Goal: Use online tool/utility: Use online tool/utility

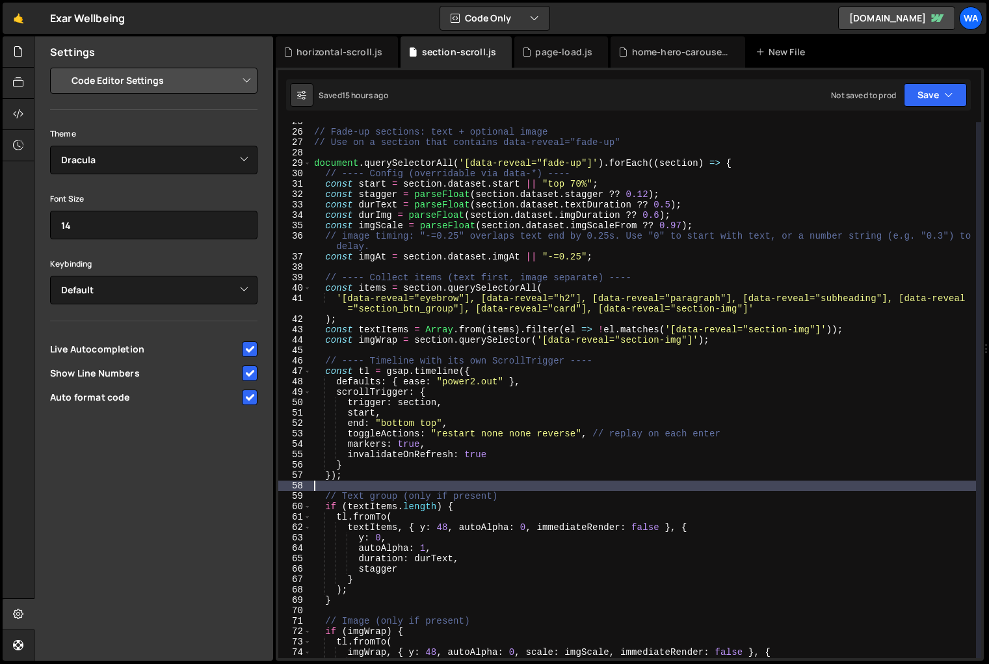
select select "editor"
select select "ace/theme/dracula"
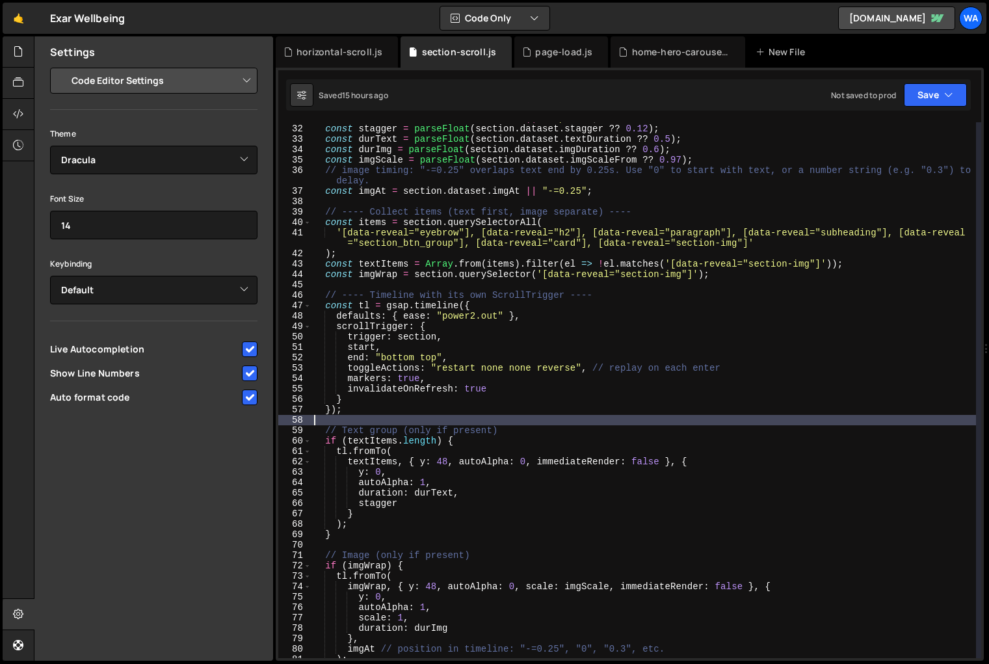
scroll to position [336, 0]
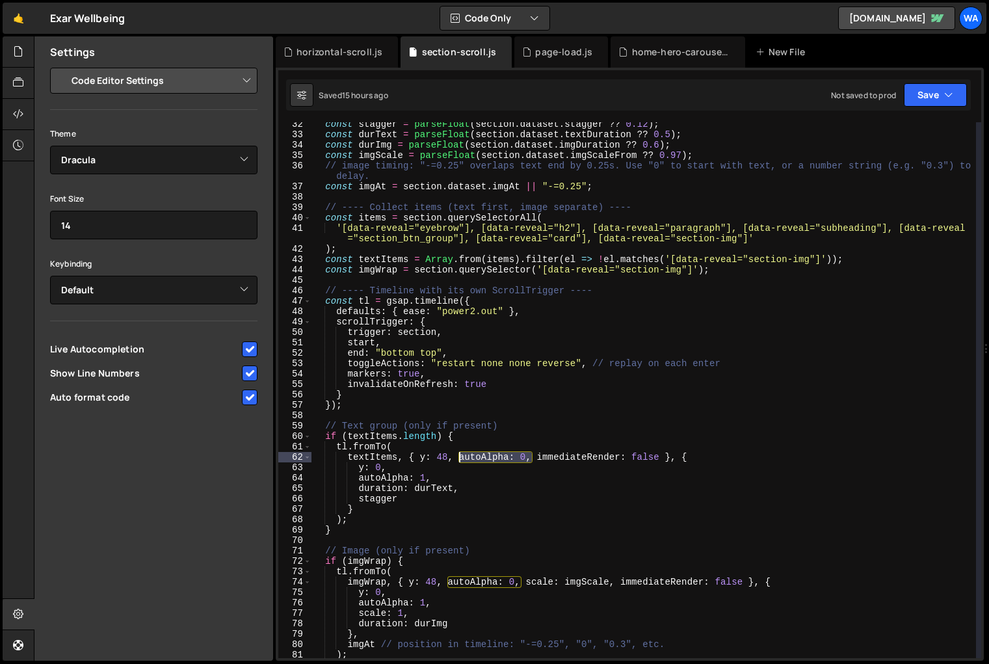
drag, startPoint x: 531, startPoint y: 459, endPoint x: 459, endPoint y: 460, distance: 72.2
click at [459, 460] on div "const stagger = parseFloat ( section . dataset . stagger ?? 0.12 ) ; const durT…" at bounding box center [643, 397] width 665 height 557
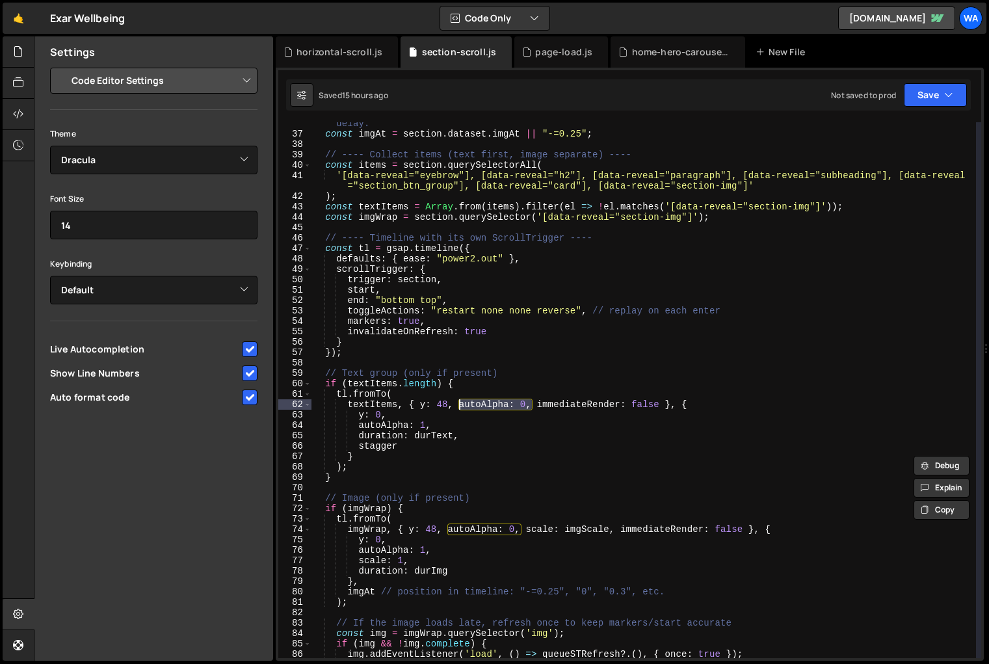
scroll to position [389, 0]
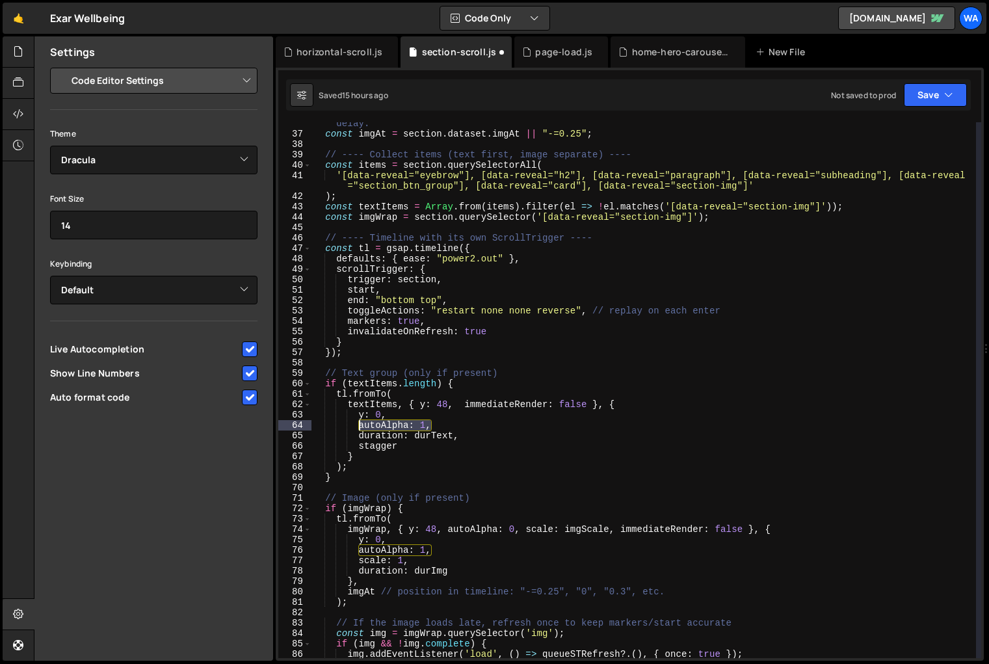
drag, startPoint x: 434, startPoint y: 429, endPoint x: 360, endPoint y: 427, distance: 73.5
click at [360, 427] on div "// image timing: "-=0.25" overlaps text end by 0.25s. Use "0" to start with tex…" at bounding box center [643, 391] width 665 height 567
type textarea "autoAlpha: 1,"
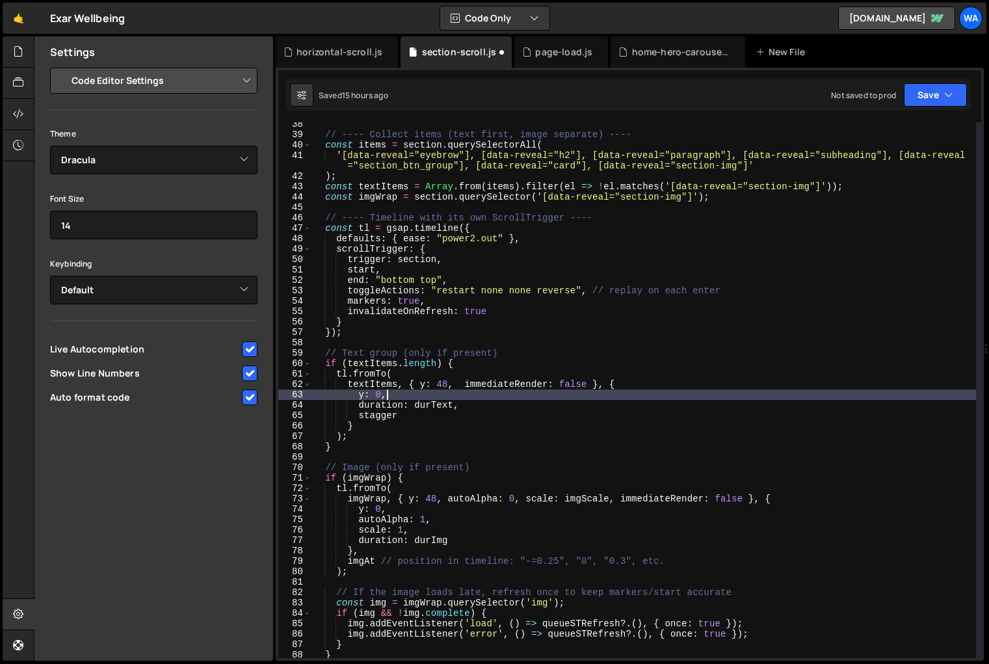
scroll to position [419, 0]
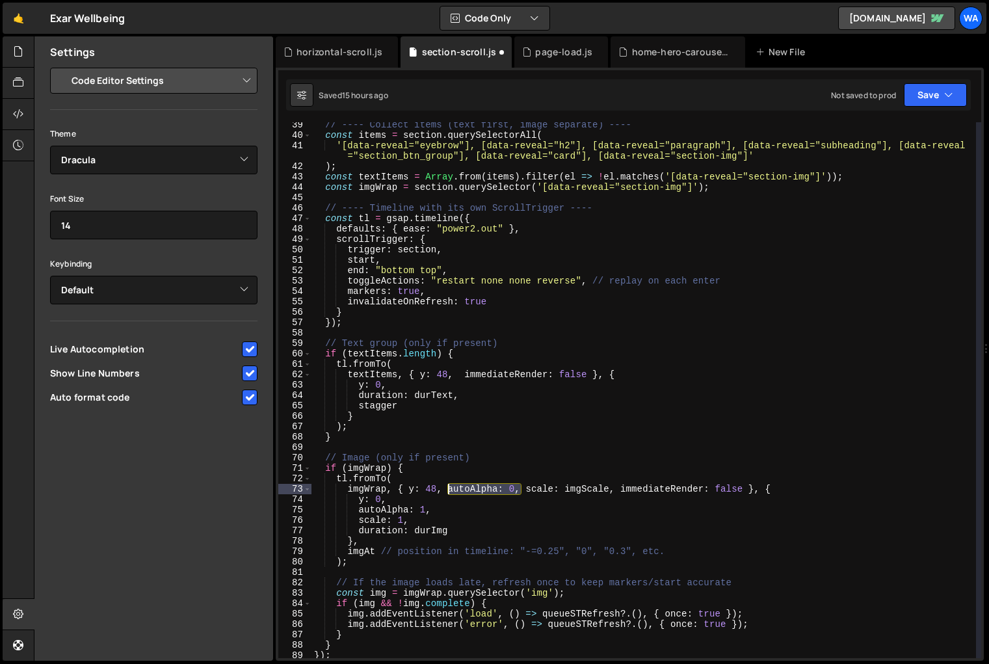
drag, startPoint x: 522, startPoint y: 492, endPoint x: 450, endPoint y: 492, distance: 71.5
click at [450, 492] on div "// ---- Collect items (text first, image separate) ---- const items = section .…" at bounding box center [643, 398] width 665 height 557
drag, startPoint x: 433, startPoint y: 510, endPoint x: 358, endPoint y: 510, distance: 75.4
click at [358, 510] on div "// ---- Collect items (text first, image separate) ---- const items = section .…" at bounding box center [643, 398] width 665 height 557
type textarea "autoAlpha: 1,"
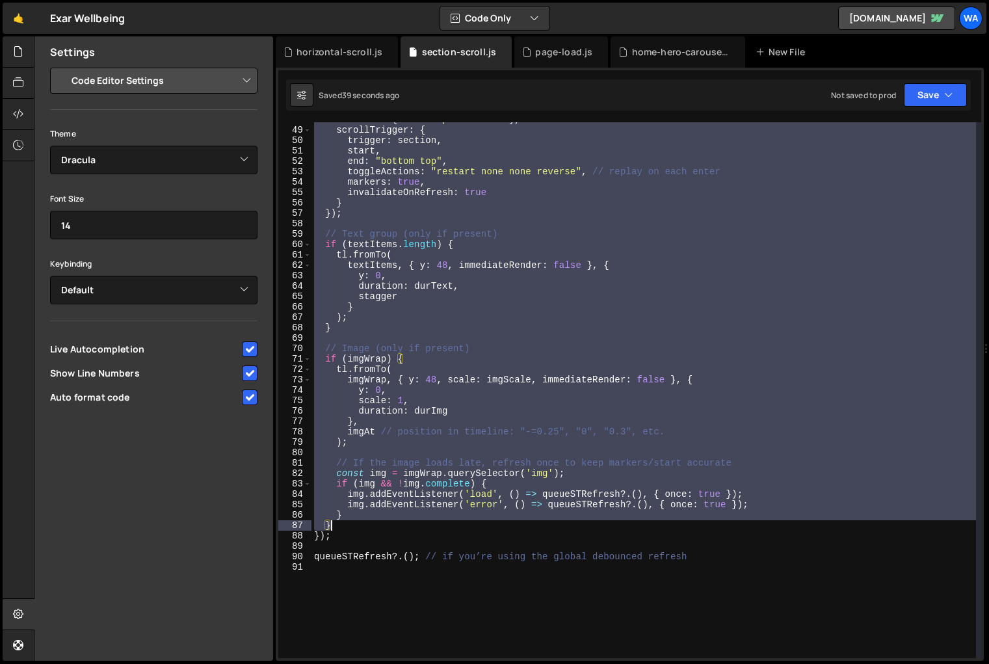
scroll to position [643, 0]
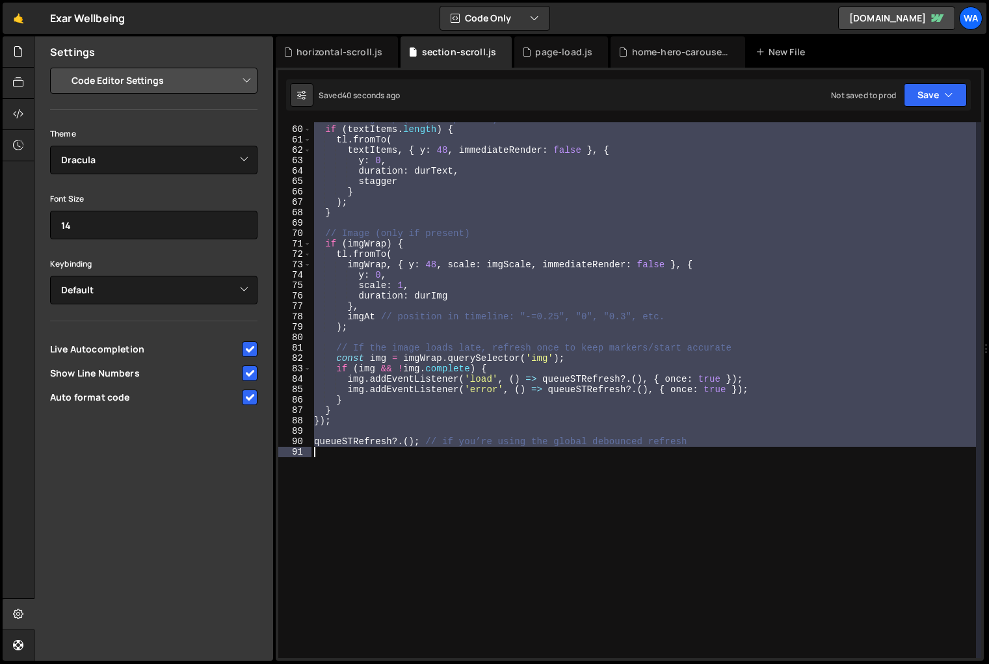
drag, startPoint x: 313, startPoint y: 360, endPoint x: 617, endPoint y: 512, distance: 339.7
click at [617, 512] on div "// Text group (only if present) if ( textItems . length ) { tl . fromTo ( textI…" at bounding box center [643, 392] width 665 height 557
type textarea "// queueSTRefresh?.(); // if you’re using the global debounced refresh"
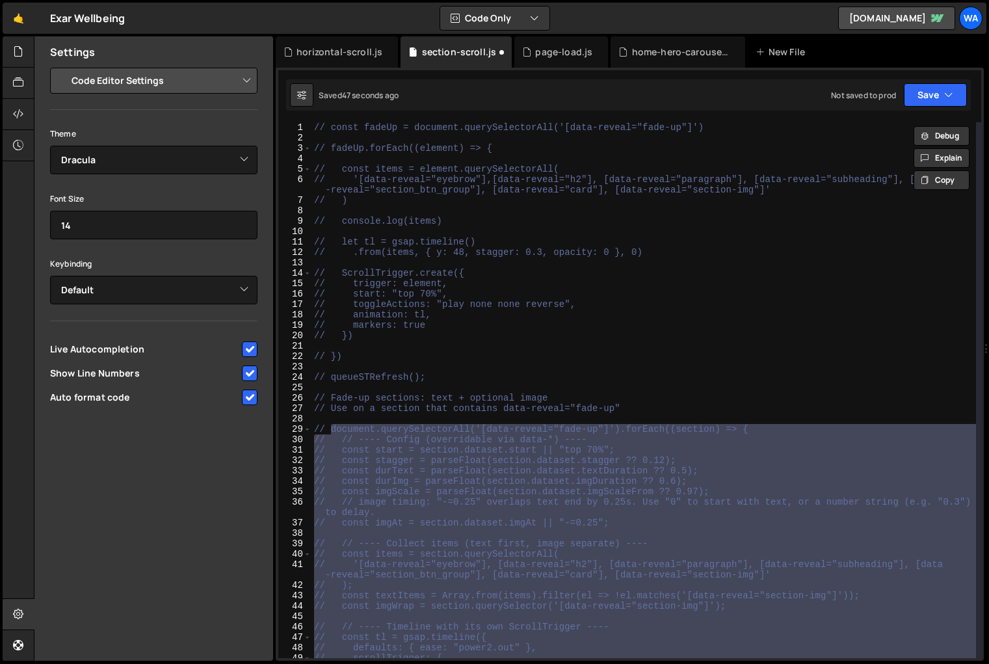
scroll to position [0, 0]
click at [655, 388] on div "// const fadeUp = document.querySelectorAll('[data-reveal="fade-up"]') // fadeU…" at bounding box center [643, 400] width 665 height 557
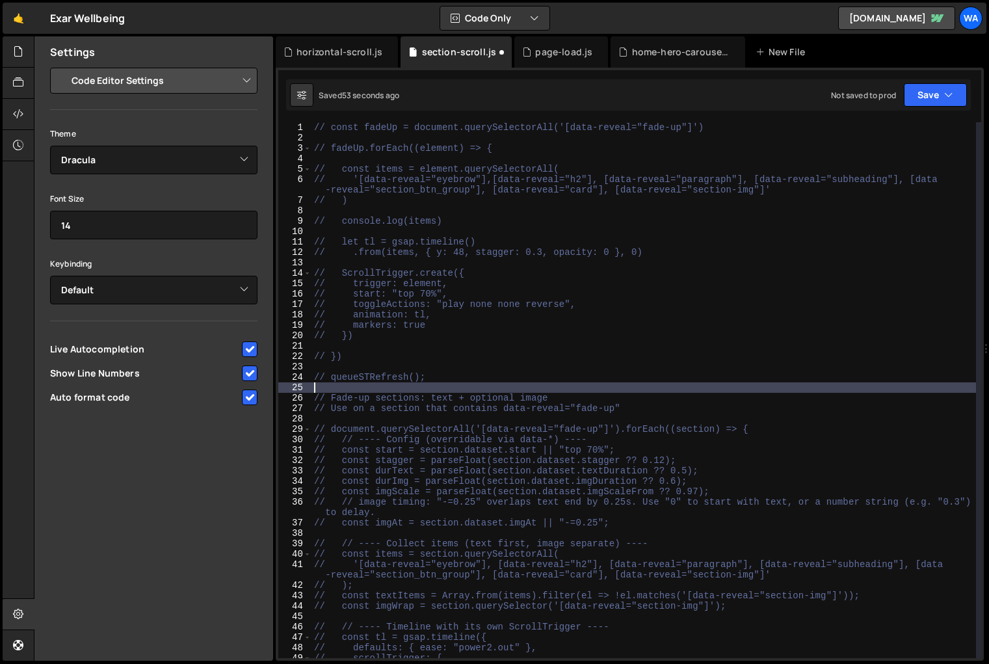
click at [436, 377] on div "// const fadeUp = document.querySelectorAll('[data-reveal="fade-up"]') // fadeU…" at bounding box center [643, 400] width 665 height 557
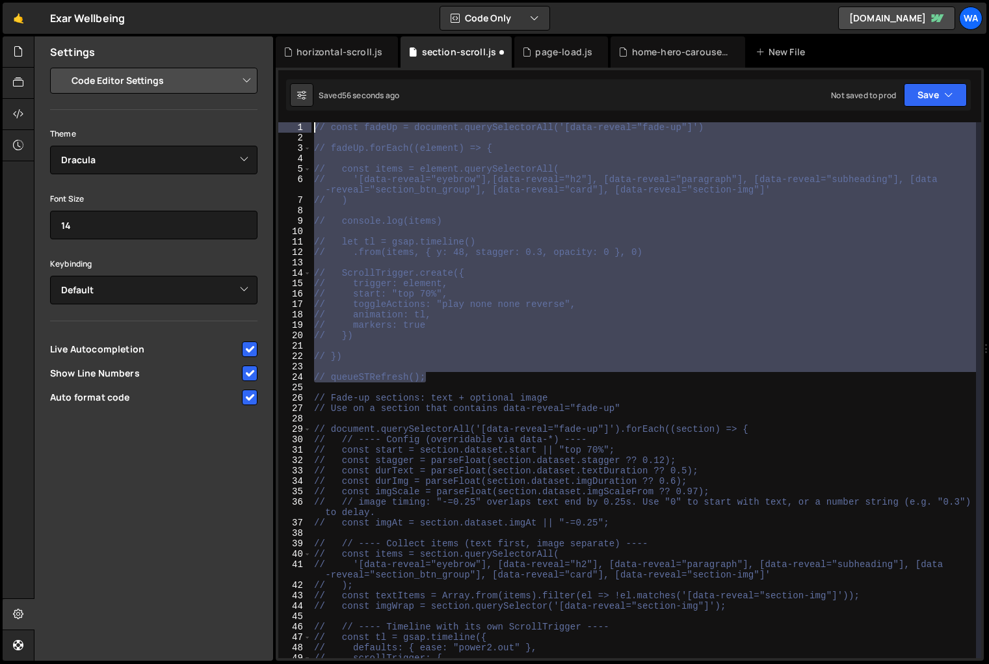
drag, startPoint x: 436, startPoint y: 377, endPoint x: 315, endPoint y: 118, distance: 286.0
click at [315, 118] on div "1 2 3 4 5 6 7 8 9 10 11 12 13 14 15 16 17 18 19 20 21 22 23 24 25 26 27 28 29 3…" at bounding box center [630, 364] width 708 height 593
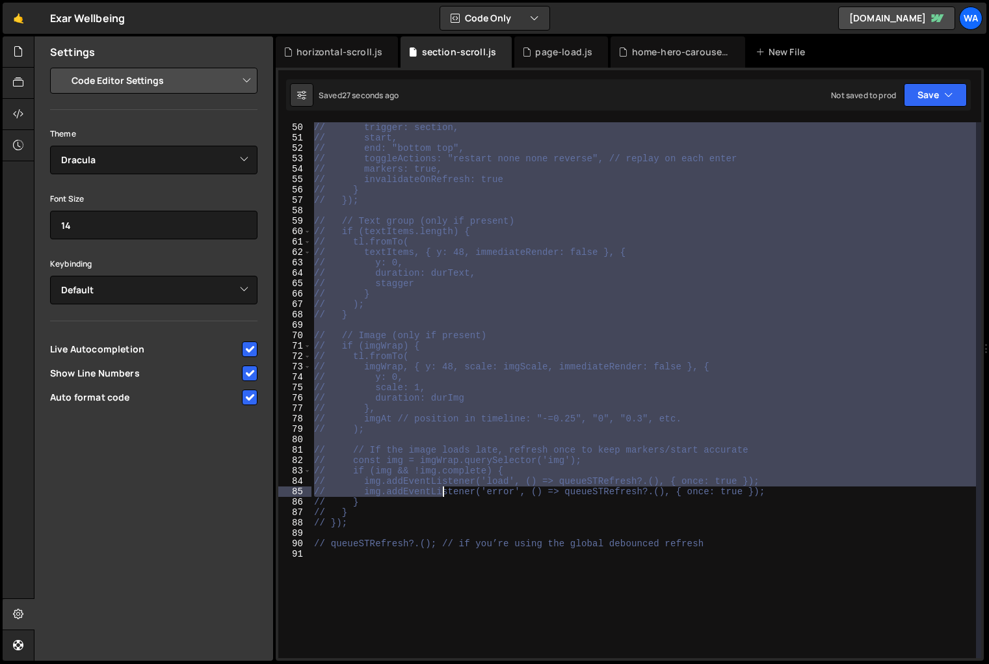
scroll to position [628, 0]
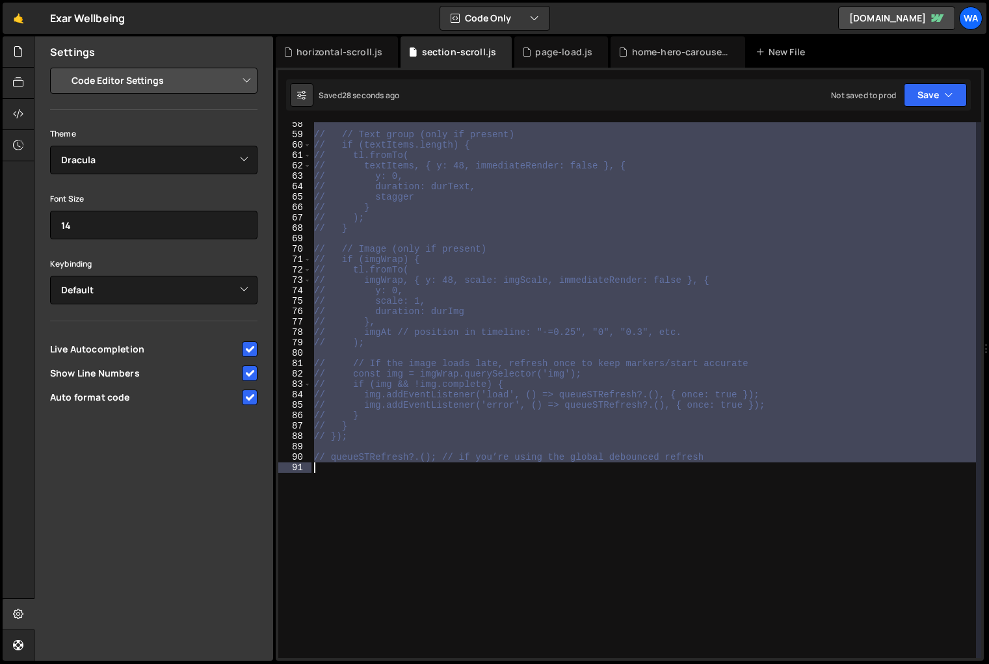
drag, startPoint x: 313, startPoint y: 395, endPoint x: 445, endPoint y: 540, distance: 196.1
click at [445, 540] on div "// // Text group (only if present) // if (textItems.length) { // tl.fromTo( // …" at bounding box center [643, 397] width 665 height 557
type textarea "// queueSTRefresh?.(); // if you’re using the global debounced refresh"
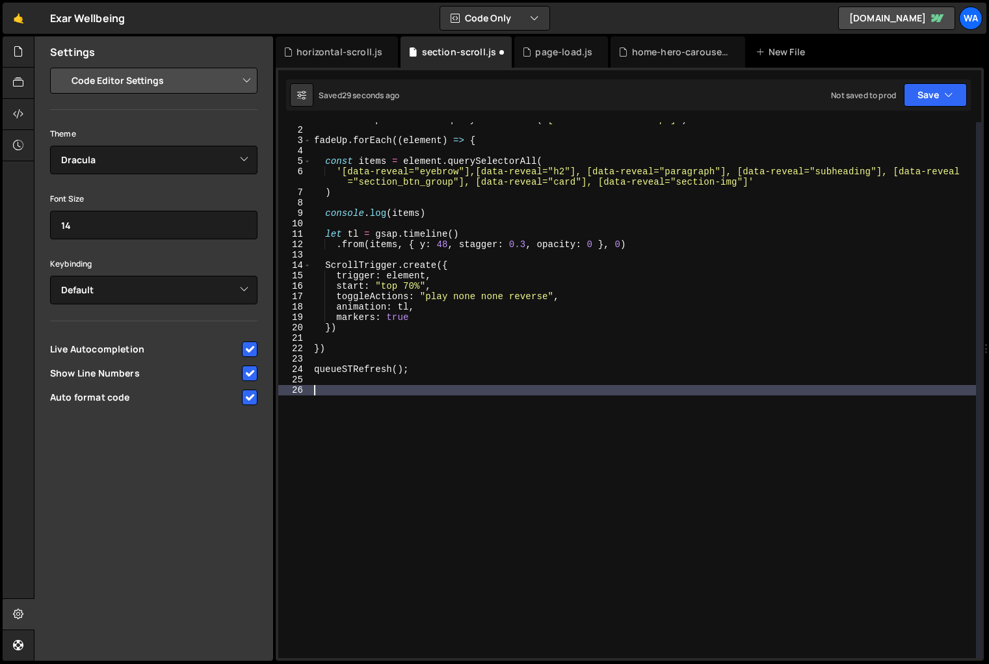
scroll to position [8, 0]
click at [456, 534] on div "const fadeUp = document . querySelectorAll ( '[data-reveal="fade-up"]' ) fadeUp…" at bounding box center [643, 392] width 665 height 557
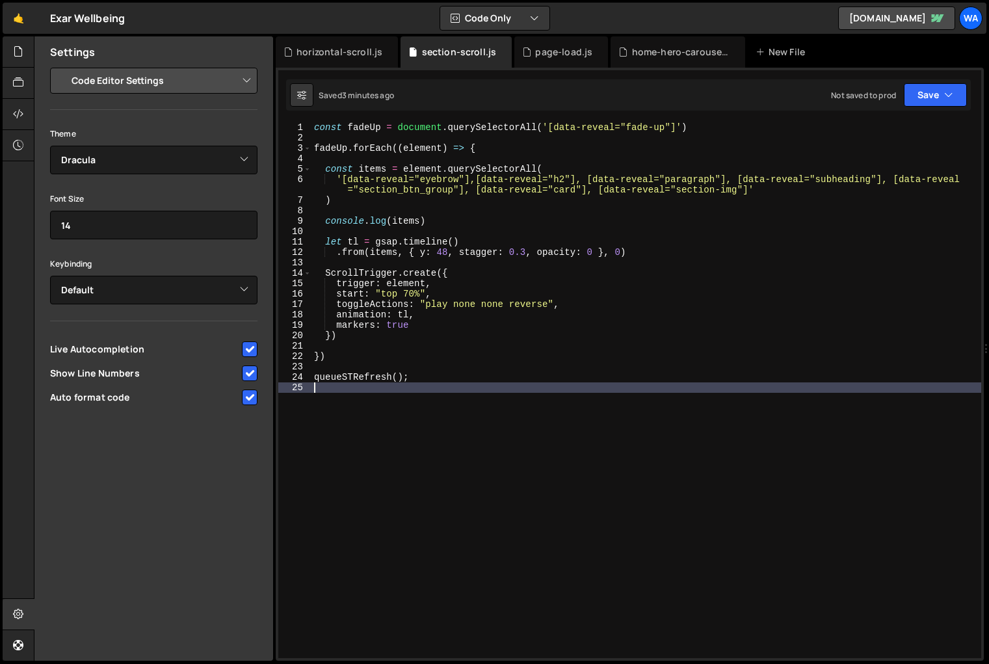
click at [510, 492] on div "const fadeUp = document . querySelectorAll ( '[data-reveal="fade-up"]' ) fadeUp…" at bounding box center [646, 400] width 670 height 557
